Goal: Information Seeking & Learning: Learn about a topic

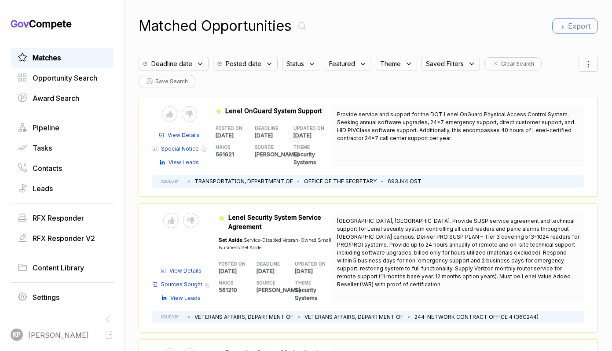
click at [44, 56] on span "Matches" at bounding box center [47, 57] width 28 height 11
click at [182, 130] on div "View Details Special Notice Copy link View Leads" at bounding box center [179, 147] width 55 height 40
click at [181, 134] on span "View Details" at bounding box center [184, 135] width 32 height 8
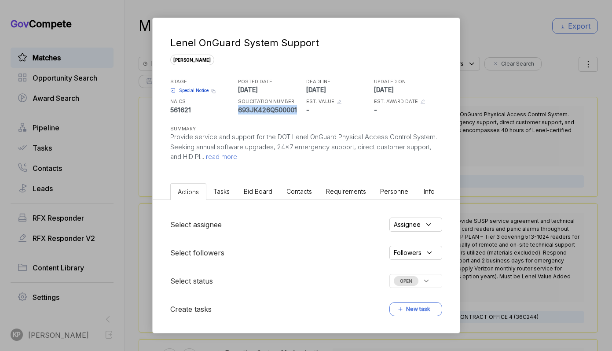
drag, startPoint x: 238, startPoint y: 110, endPoint x: 298, endPoint y: 111, distance: 59.9
click at [298, 111] on p "693JK426Q500001" at bounding box center [271, 109] width 66 height 9
copy p "693JK426Q500001"
click at [482, 39] on div "Lenel OnGuard System Support [PERSON_NAME] STAGE Special Notice Copy link POSTE…" at bounding box center [306, 175] width 612 height 351
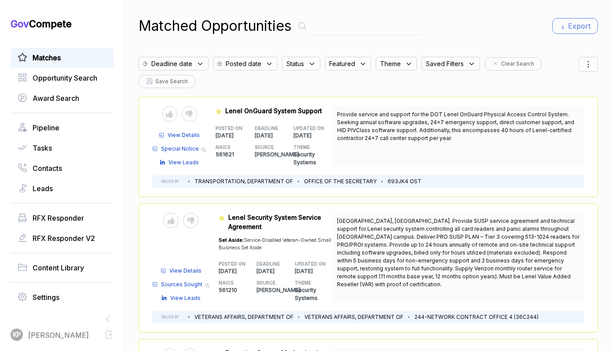
click at [183, 134] on span "View Details" at bounding box center [184, 135] width 32 height 8
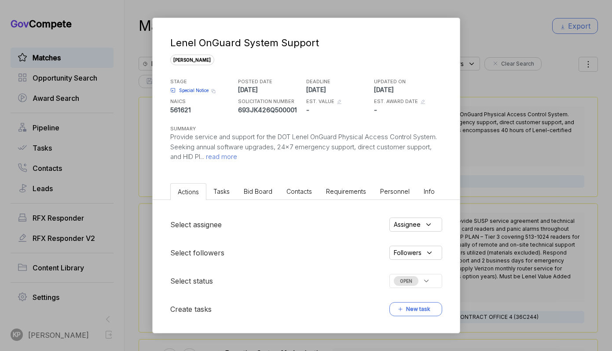
click at [237, 158] on span "read more" at bounding box center [220, 156] width 33 height 8
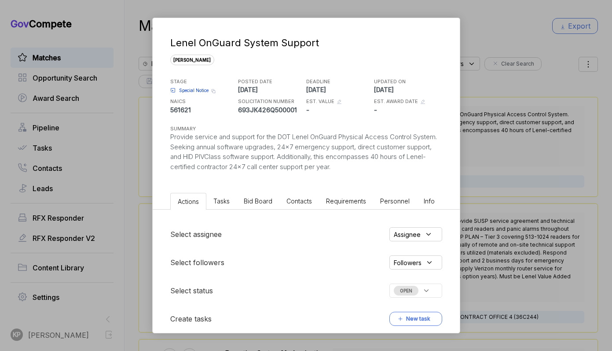
click at [194, 91] on span "Special Notice" at bounding box center [193, 90] width 29 height 7
drag, startPoint x: 514, startPoint y: 29, endPoint x: 506, endPoint y: 38, distance: 11.8
click at [514, 29] on div "Lenel OnGuard System Support [PERSON_NAME] STAGE Special Notice Copy link POSTE…" at bounding box center [306, 175] width 612 height 351
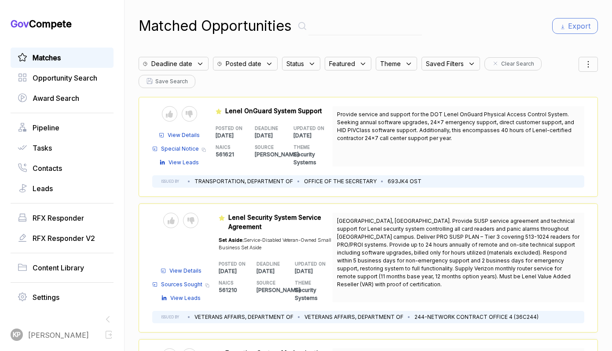
click at [189, 147] on span "Special Notice" at bounding box center [180, 149] width 38 height 8
